Goal: Task Accomplishment & Management: Complete application form

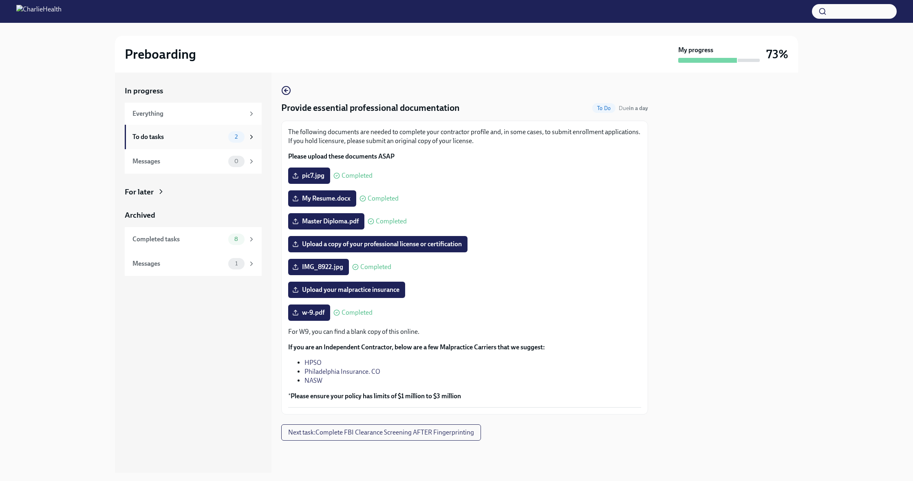
click at [160, 139] on div "To do tasks" at bounding box center [178, 136] width 93 height 9
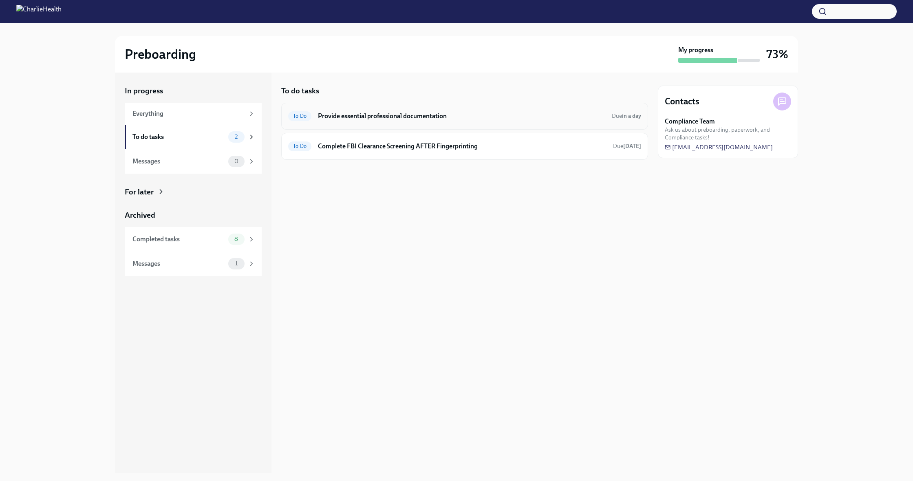
click at [372, 112] on h6 "Provide essential professional documentation" at bounding box center [461, 116] width 287 height 9
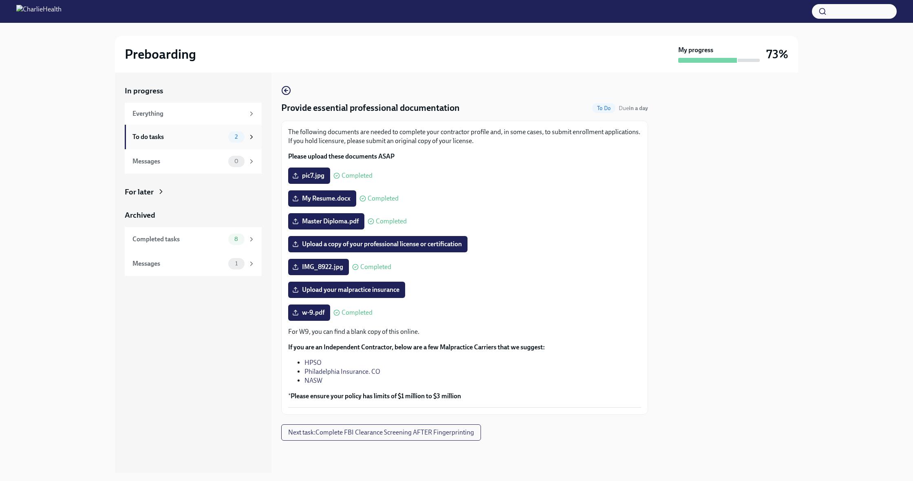
click at [145, 133] on div "To do tasks" at bounding box center [178, 136] width 93 height 9
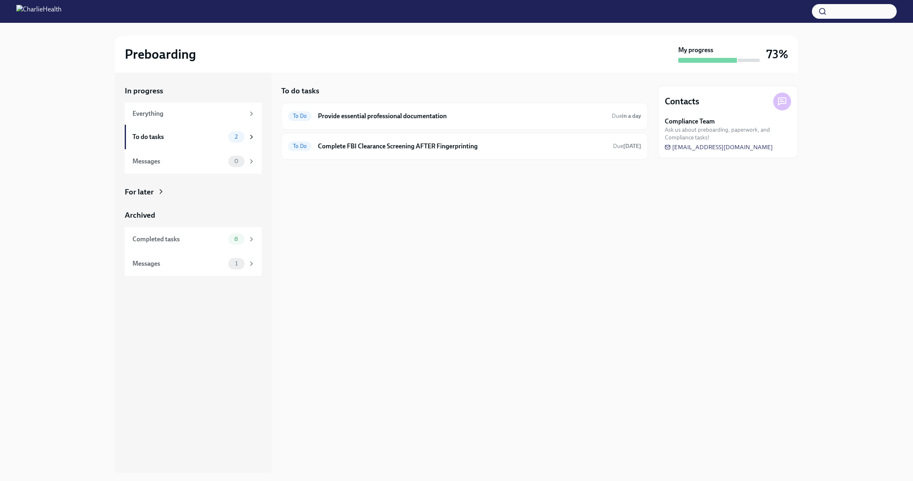
drag, startPoint x: 142, startPoint y: 192, endPoint x: 145, endPoint y: 188, distance: 4.6
click at [142, 191] on div "For later" at bounding box center [139, 192] width 29 height 11
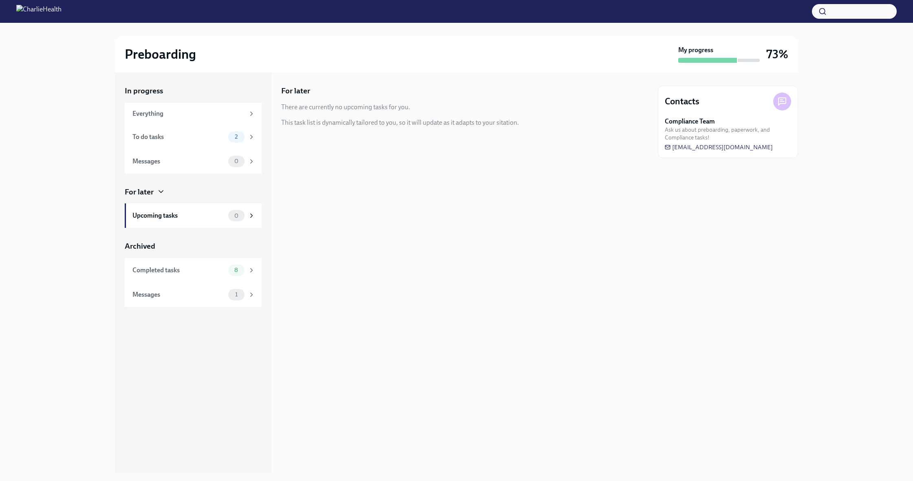
click at [145, 188] on div "For later" at bounding box center [139, 192] width 29 height 11
click at [153, 189] on div "For later" at bounding box center [139, 192] width 29 height 11
click at [170, 137] on div "To do tasks" at bounding box center [178, 136] width 93 height 9
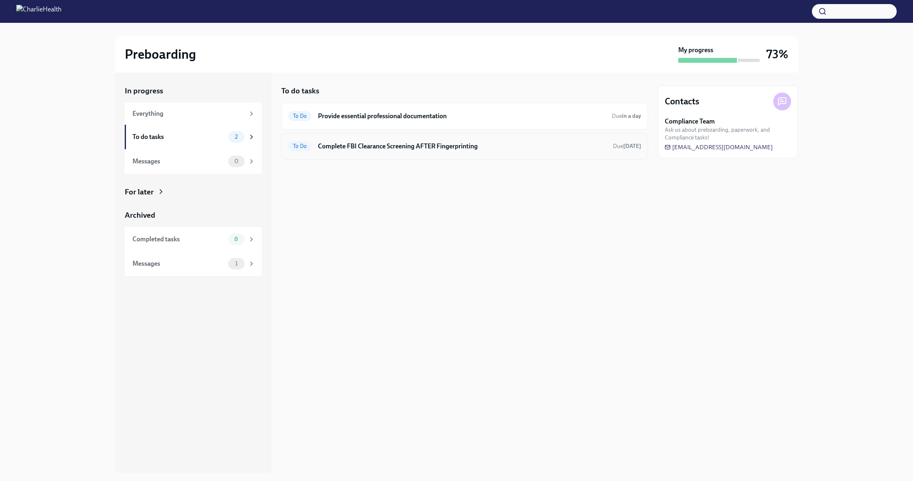
click at [497, 149] on h6 "Complete FBI Clearance Screening AFTER Fingerprinting" at bounding box center [462, 146] width 289 height 9
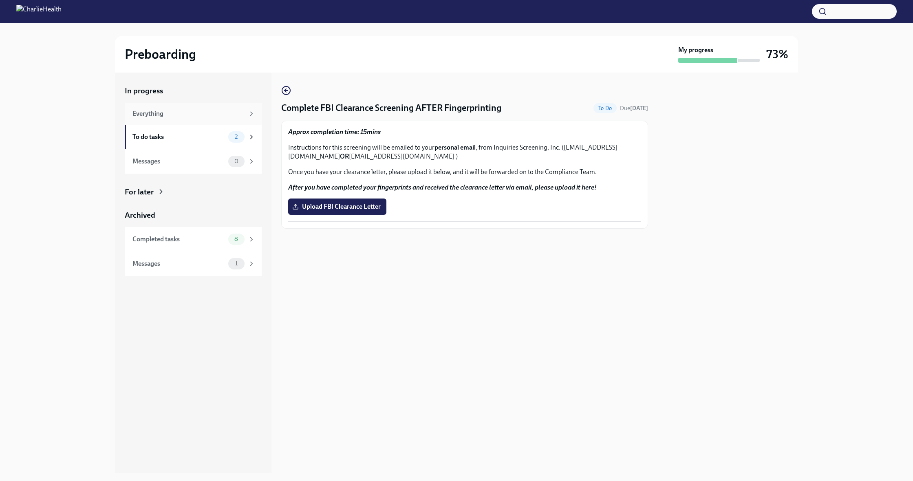
click at [161, 114] on div "Everything" at bounding box center [188, 113] width 112 height 9
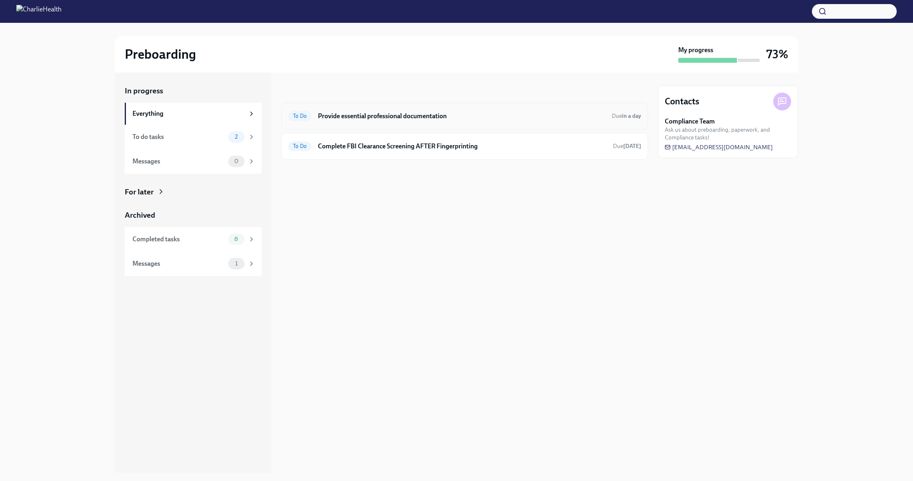
click at [350, 117] on h6 "Provide essential professional documentation" at bounding box center [461, 116] width 287 height 9
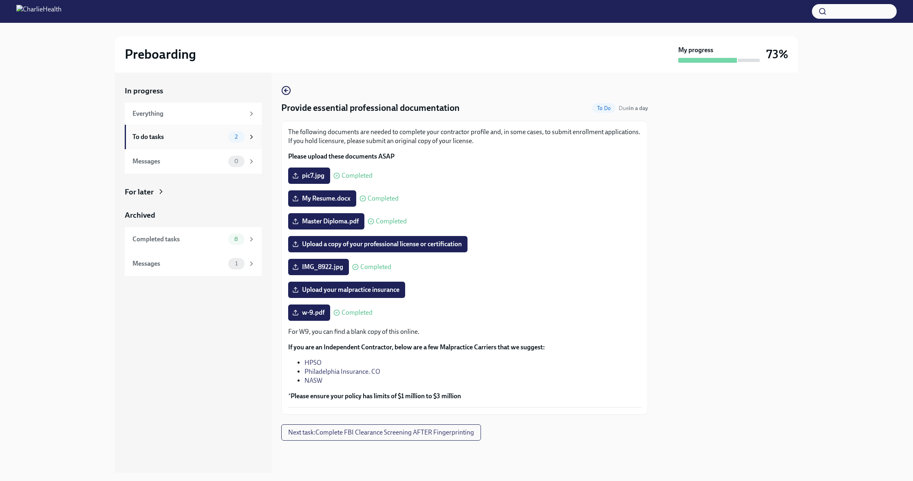
click at [188, 132] on div "To do tasks 2" at bounding box center [193, 137] width 137 height 24
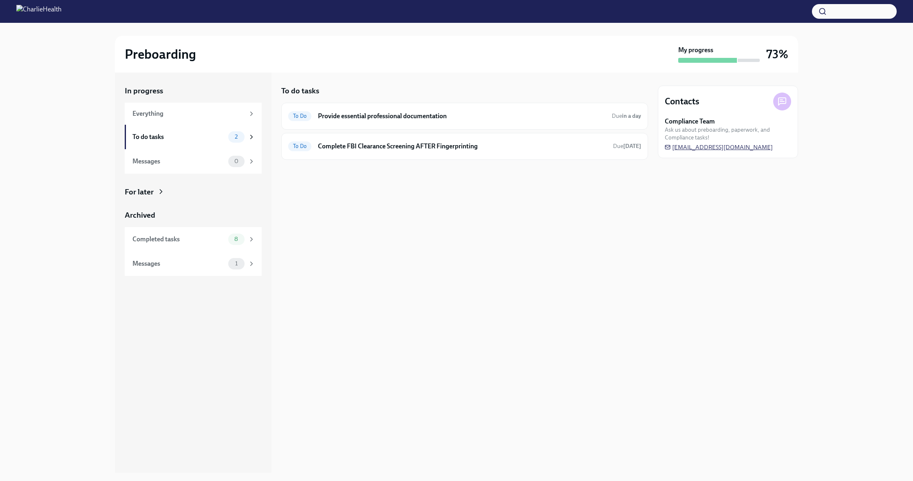
scroll to position [0, 0]
click at [706, 148] on span "[EMAIL_ADDRESS][DOMAIN_NAME]" at bounding box center [719, 147] width 108 height 8
